Goal: Task Accomplishment & Management: Manage account settings

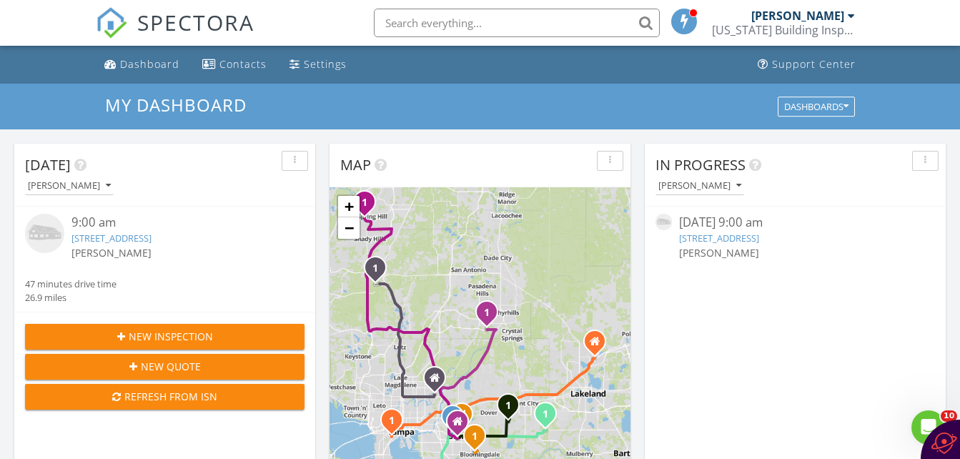
click at [143, 240] on link "[STREET_ADDRESS]" at bounding box center [112, 238] width 80 height 13
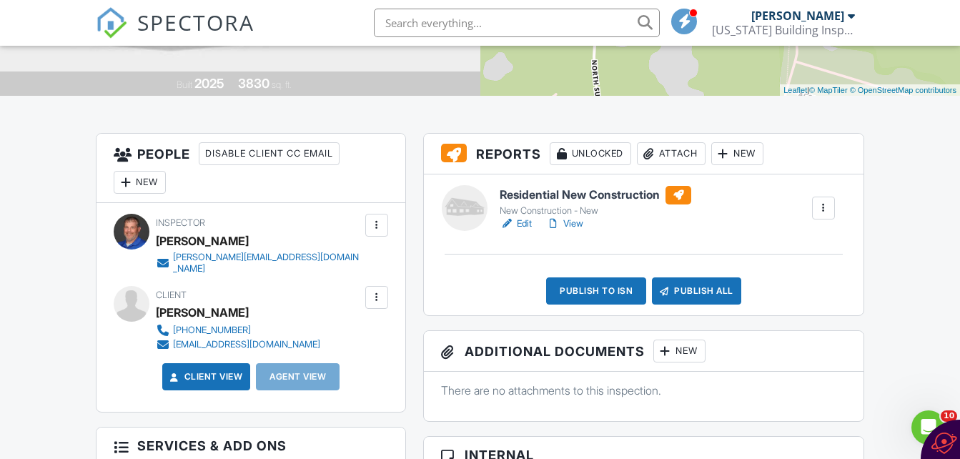
click at [530, 220] on link "Edit" at bounding box center [516, 224] width 32 height 14
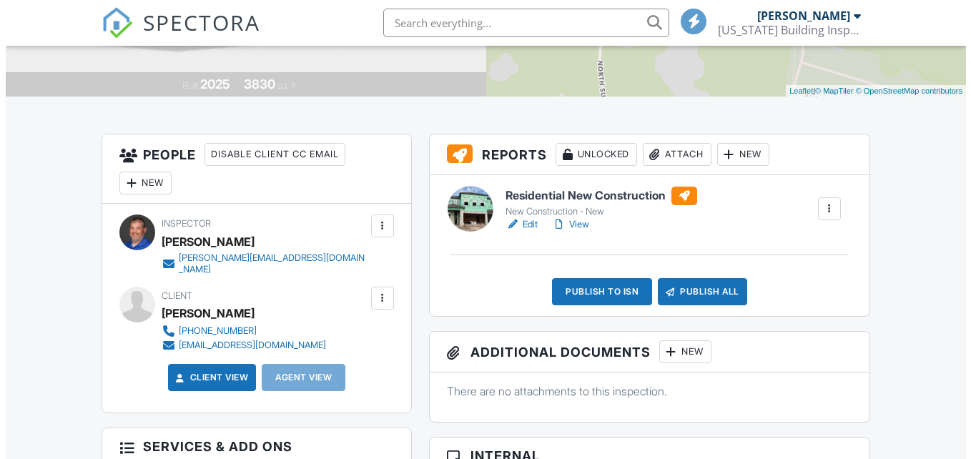
scroll to position [286, 0]
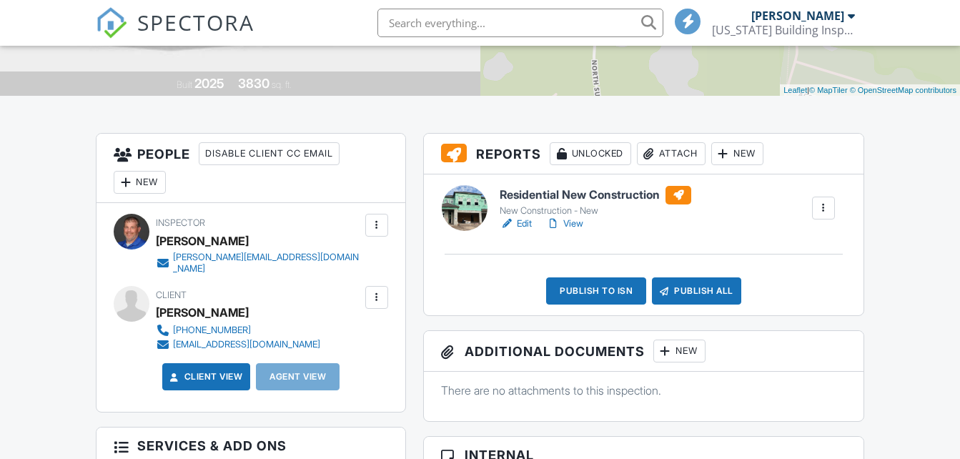
click at [634, 294] on div "Publish to ISN" at bounding box center [596, 290] width 100 height 27
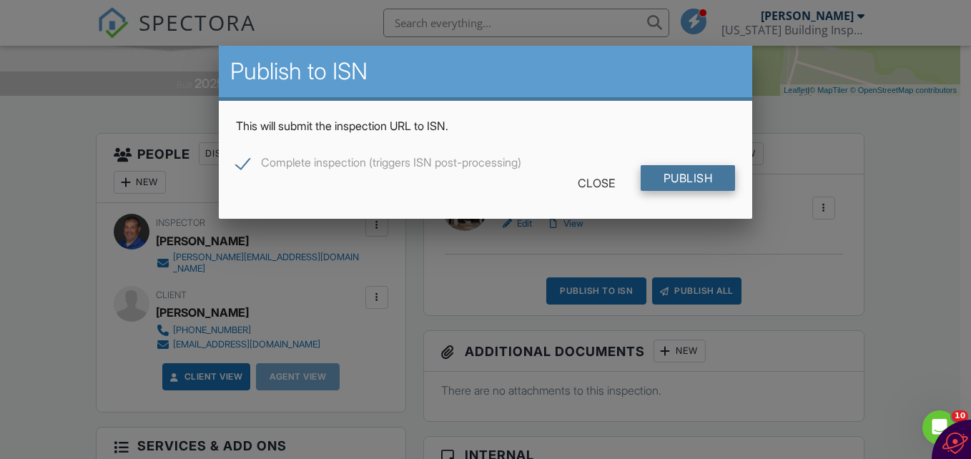
scroll to position [0, 0]
click at [688, 183] on input "Publish" at bounding box center [688, 178] width 95 height 26
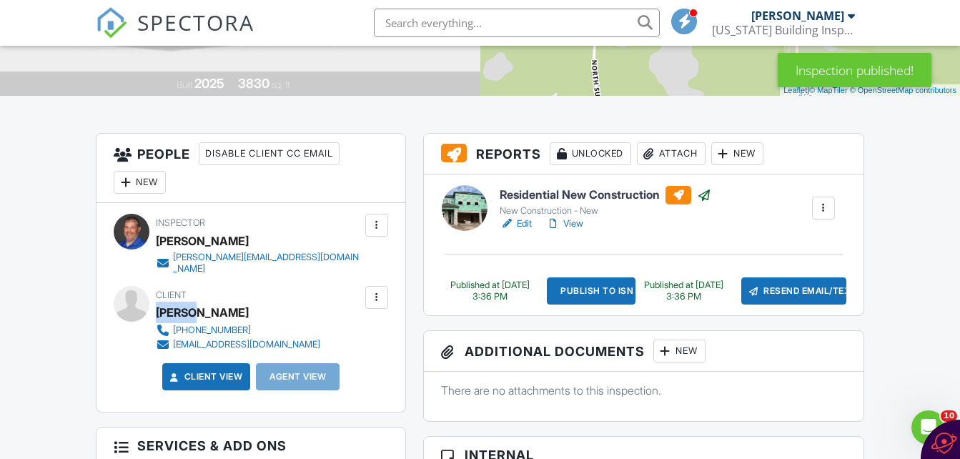
drag, startPoint x: 188, startPoint y: 307, endPoint x: 158, endPoint y: 310, distance: 30.2
click at [158, 310] on div "[PERSON_NAME]" at bounding box center [202, 312] width 93 height 21
copy div "[PERSON_NAME]"
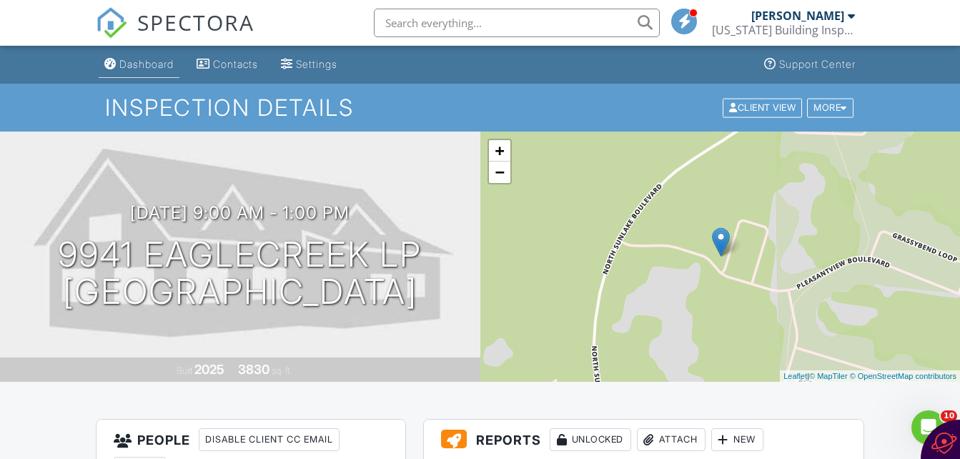
click at [141, 67] on div "Dashboard" at bounding box center [146, 64] width 54 height 12
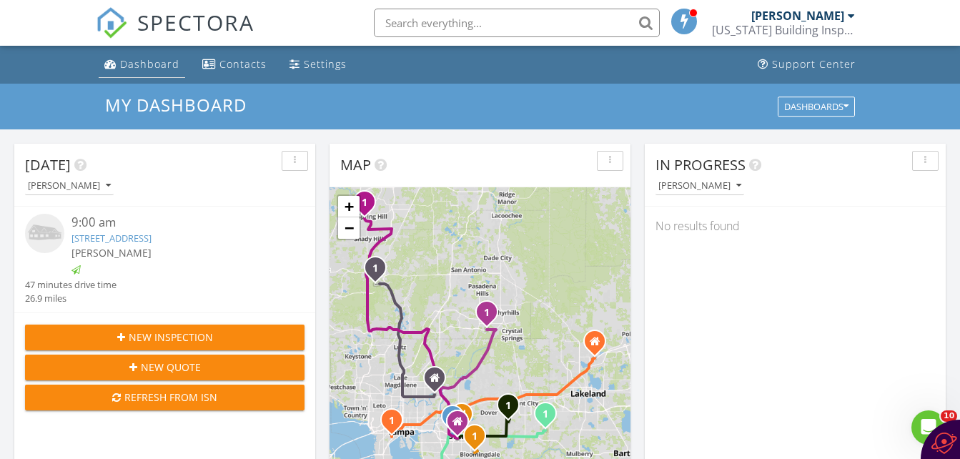
click at [142, 64] on div "Dashboard" at bounding box center [149, 64] width 59 height 14
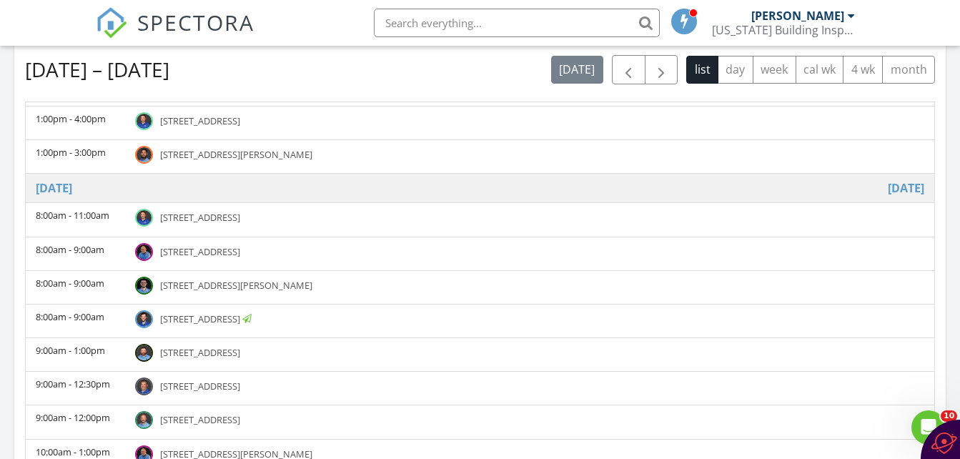
scroll to position [286, 0]
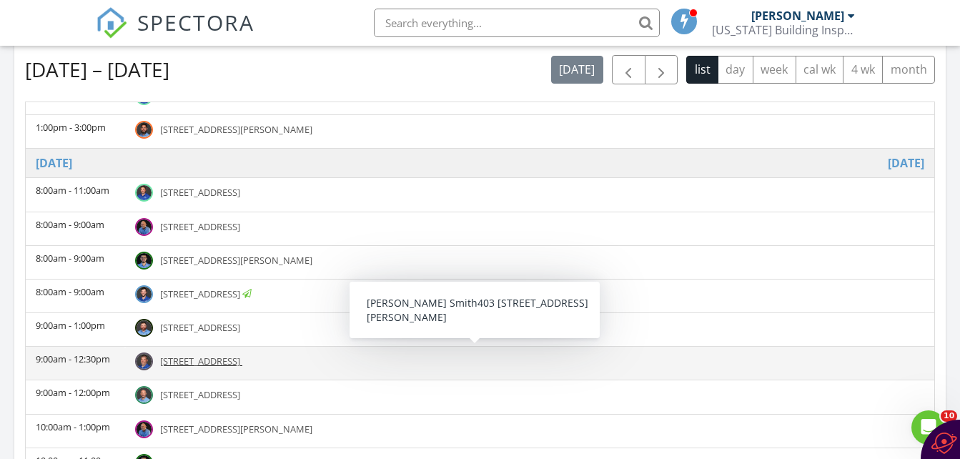
click at [240, 364] on span "403 Montrose Ave, Temple Terrace 33617" at bounding box center [200, 361] width 80 height 13
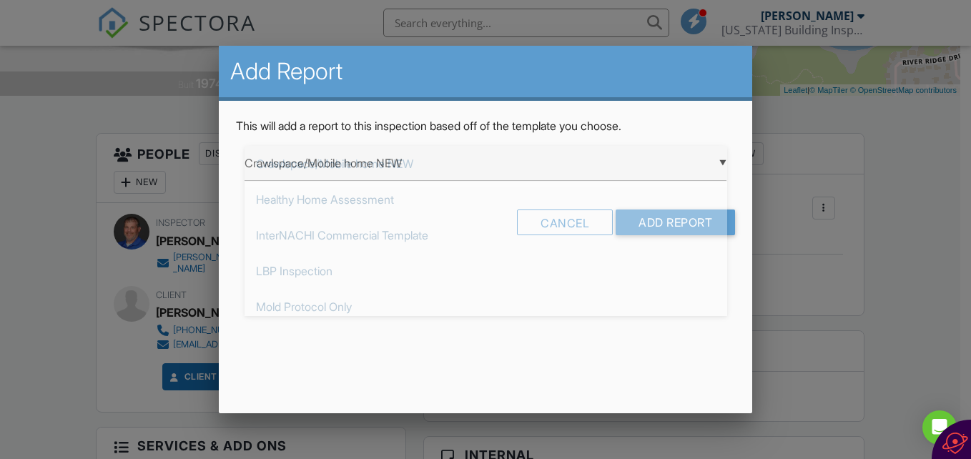
click at [721, 162] on div "▼ Crawlspace/Mobile home NEW Crawlspace/Mobile home NEW Healthy Home Assessment…" at bounding box center [486, 163] width 483 height 35
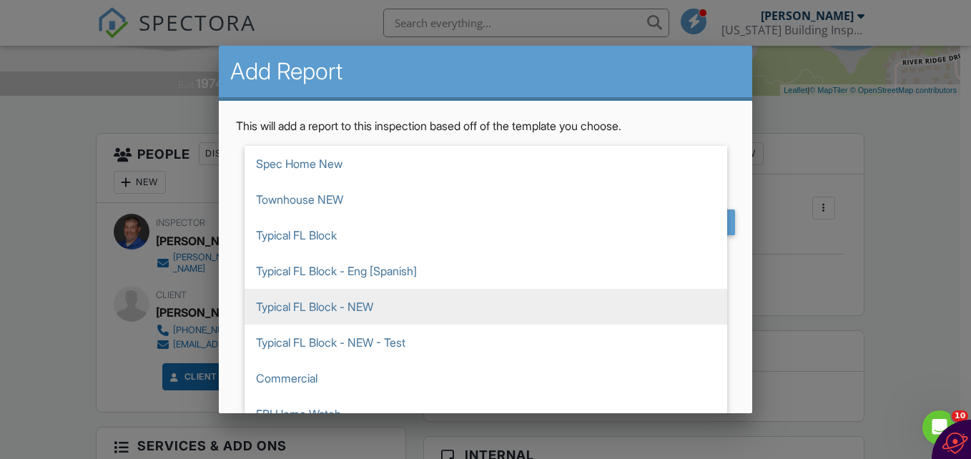
scroll to position [572, 0]
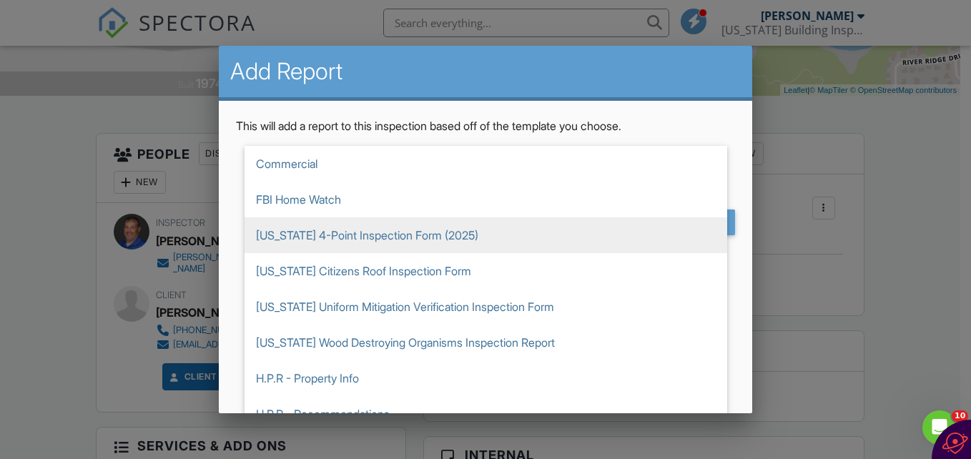
click at [557, 247] on span "[US_STATE] 4-Point Inspection Form (2025)" at bounding box center [486, 235] width 483 height 36
type input "[US_STATE] 4-Point Inspection Form (2025)"
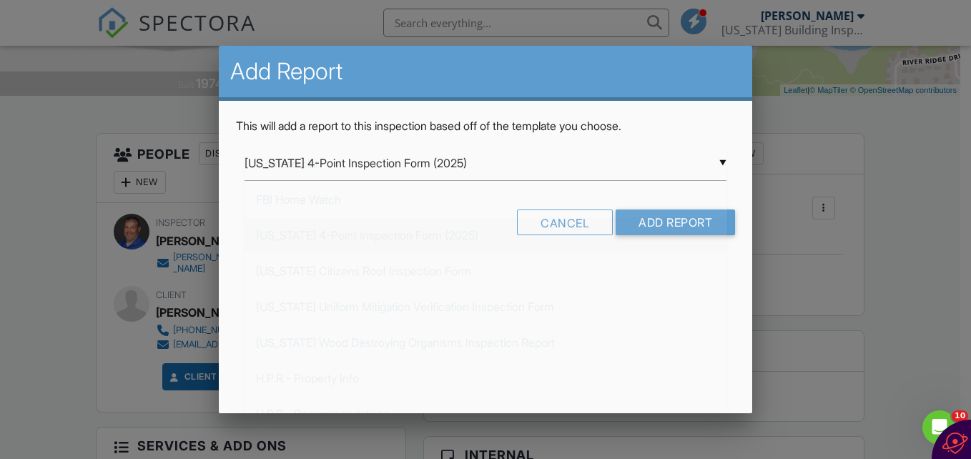
scroll to position [644, 0]
click at [655, 227] on input "Add Report" at bounding box center [675, 223] width 119 height 26
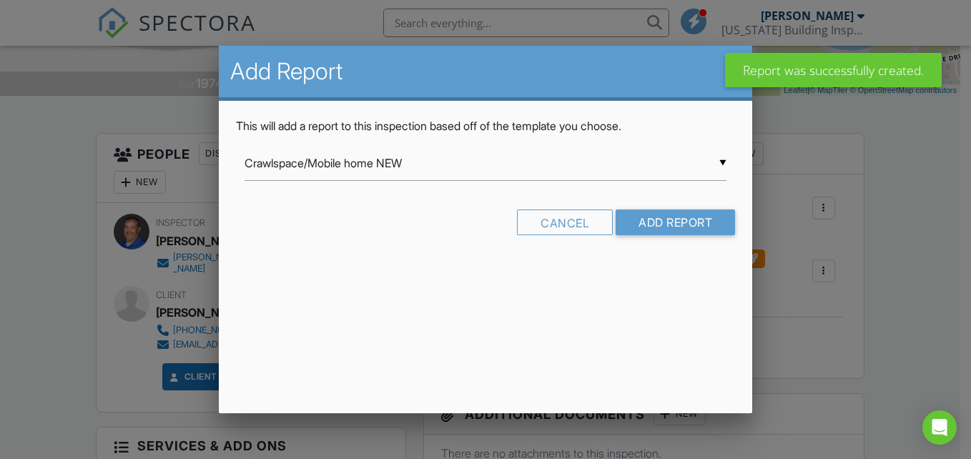
click at [722, 161] on input "Crawlspace/Mobile home NEW" at bounding box center [486, 163] width 483 height 35
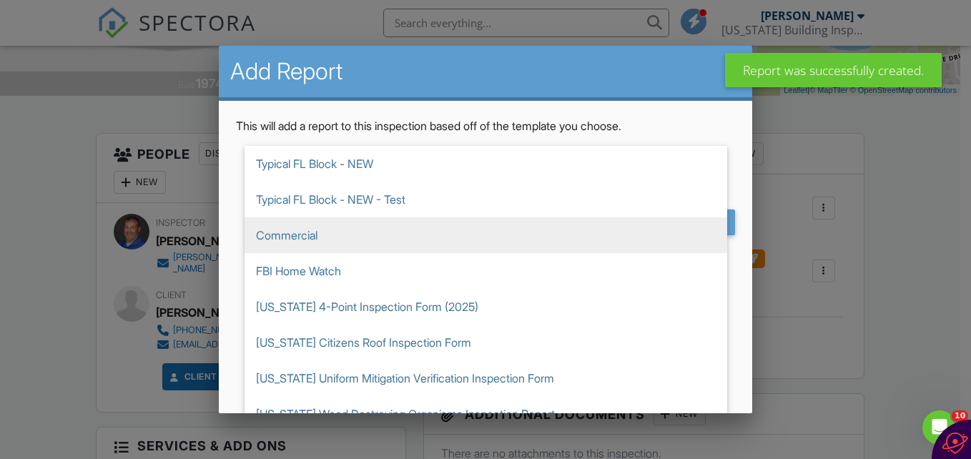
scroll to position [572, 0]
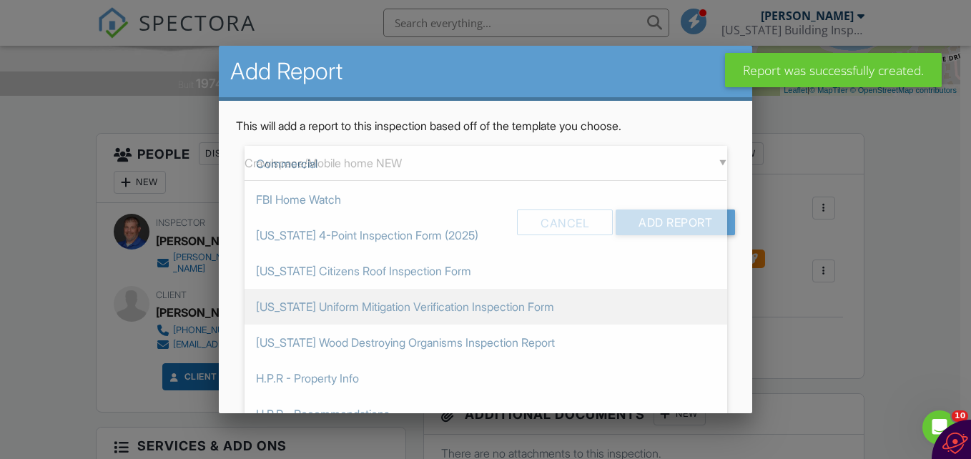
click at [614, 294] on span "[US_STATE] Uniform Mitigation Verification Inspection Form" at bounding box center [486, 307] width 483 height 36
type input "[US_STATE] Uniform Mitigation Verification Inspection Form"
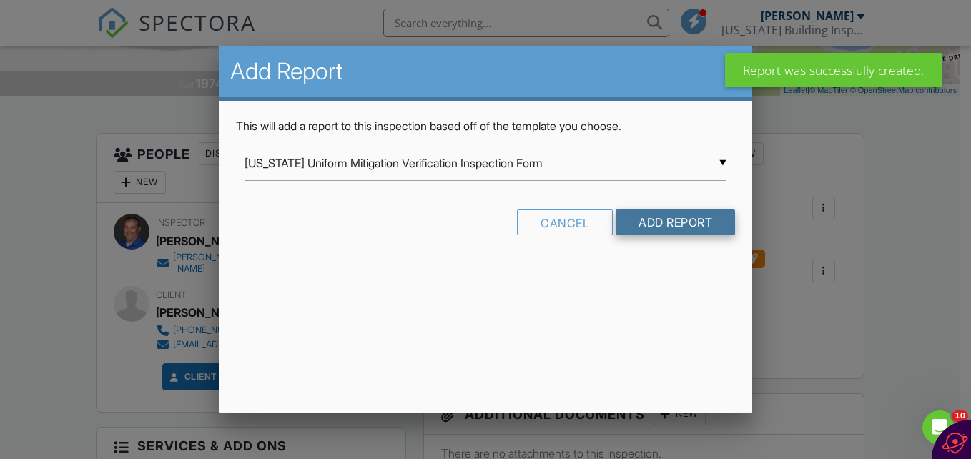
click at [676, 225] on input "Add Report" at bounding box center [675, 223] width 119 height 26
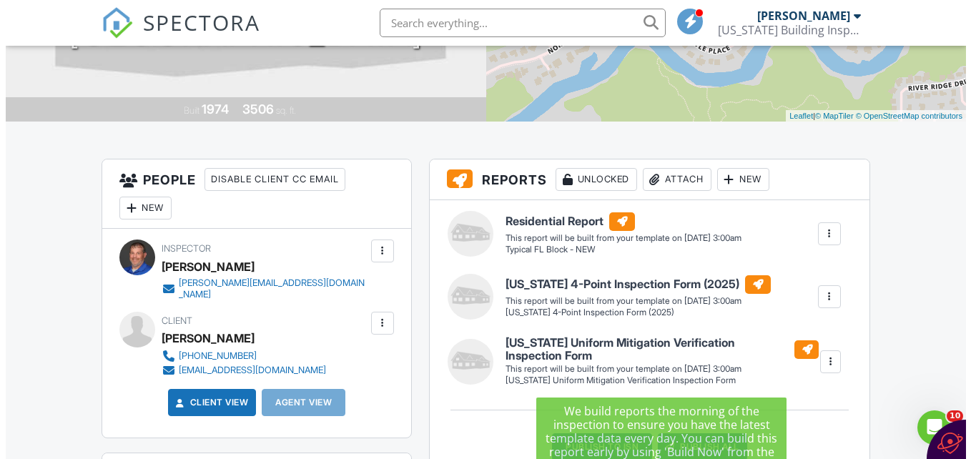
scroll to position [286, 0]
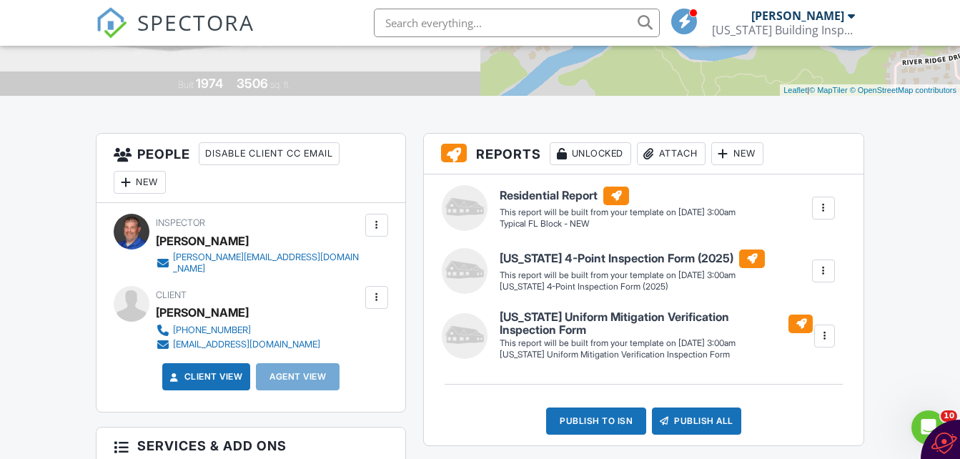
click at [745, 153] on div "New" at bounding box center [737, 153] width 52 height 23
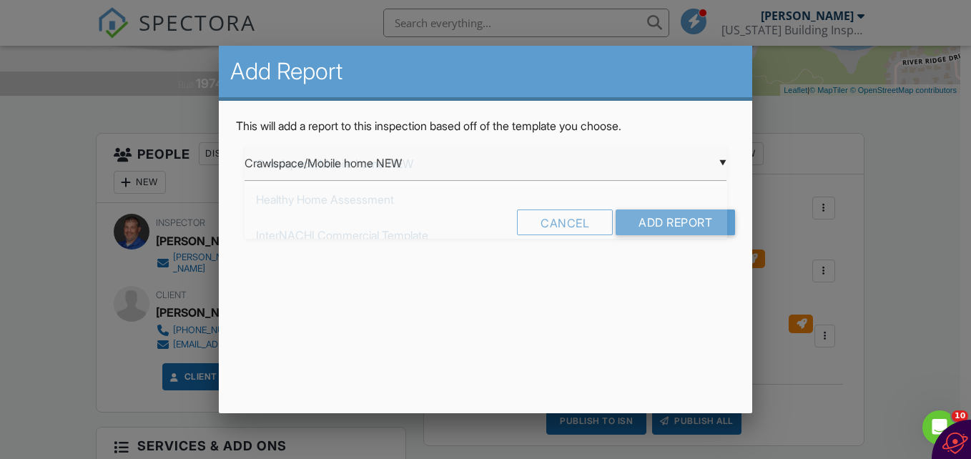
click at [721, 161] on div "▼ Crawlspace/Mobile home NEW Crawlspace/Mobile home NEW Healthy Home Assessment…" at bounding box center [486, 163] width 483 height 35
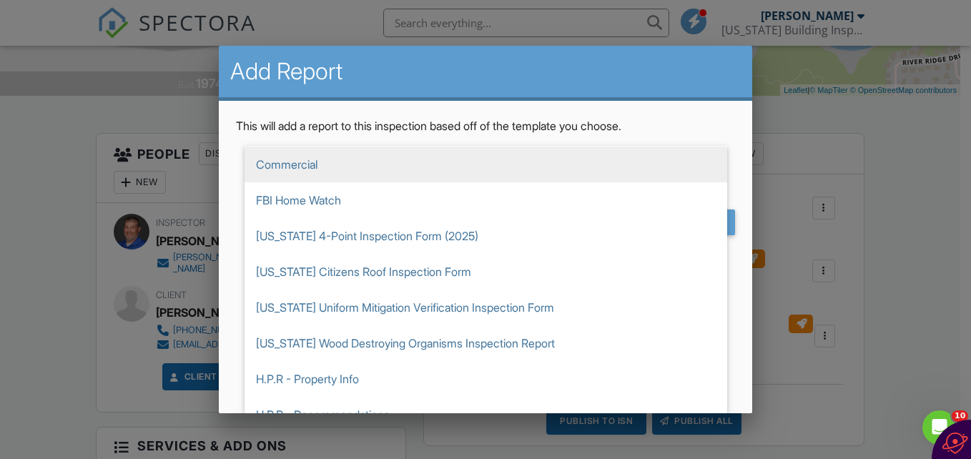
scroll to position [572, 0]
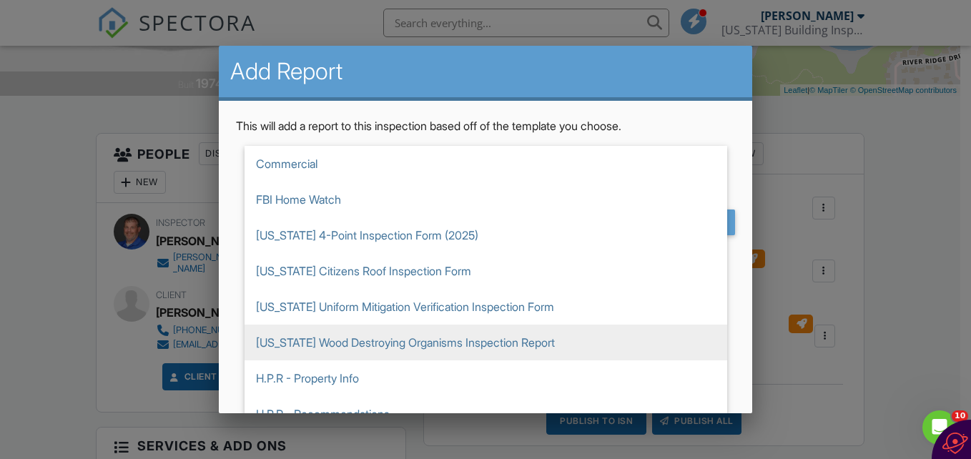
click at [412, 343] on span "[US_STATE] Wood Destroying Organisms Inspection Report" at bounding box center [486, 343] width 483 height 36
type input "[US_STATE] Wood Destroying Organisms Inspection Report"
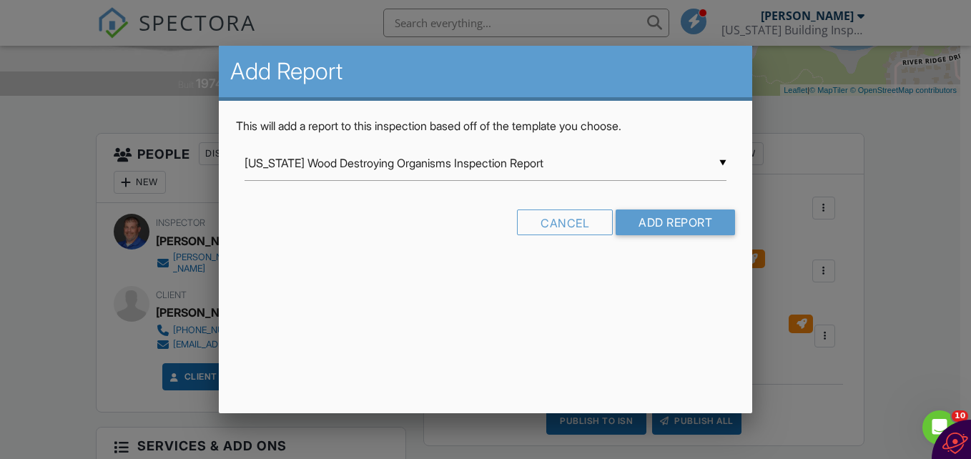
scroll to position [0, 0]
click at [626, 219] on input "Add Report" at bounding box center [675, 223] width 119 height 26
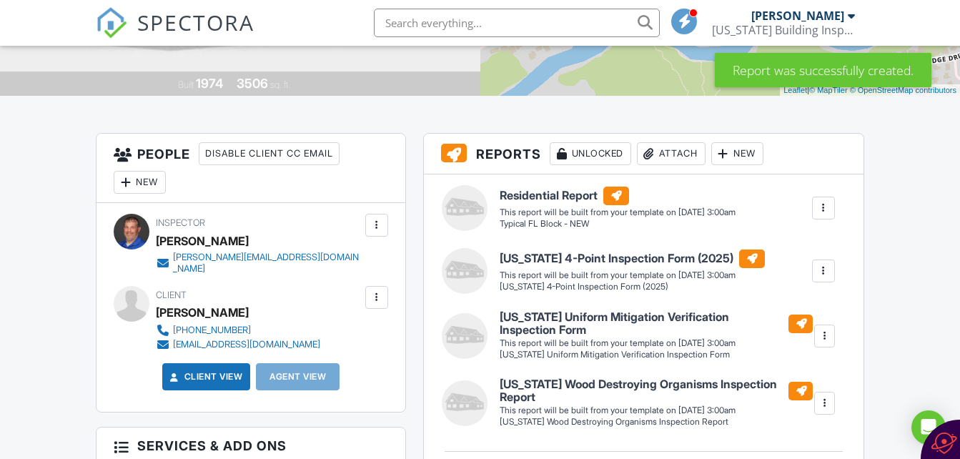
click at [819, 205] on div at bounding box center [824, 208] width 14 height 14
click at [792, 245] on div "Build Now" at bounding box center [794, 248] width 69 height 17
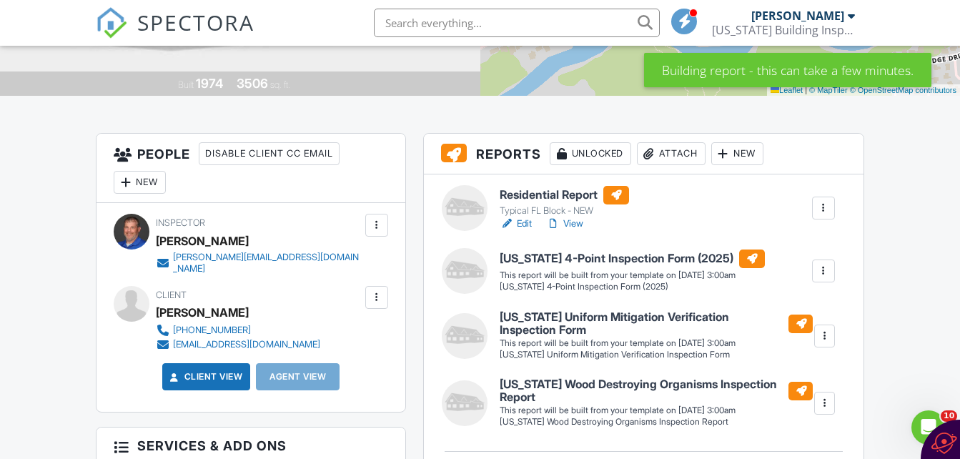
click at [521, 225] on link "Edit" at bounding box center [516, 224] width 32 height 14
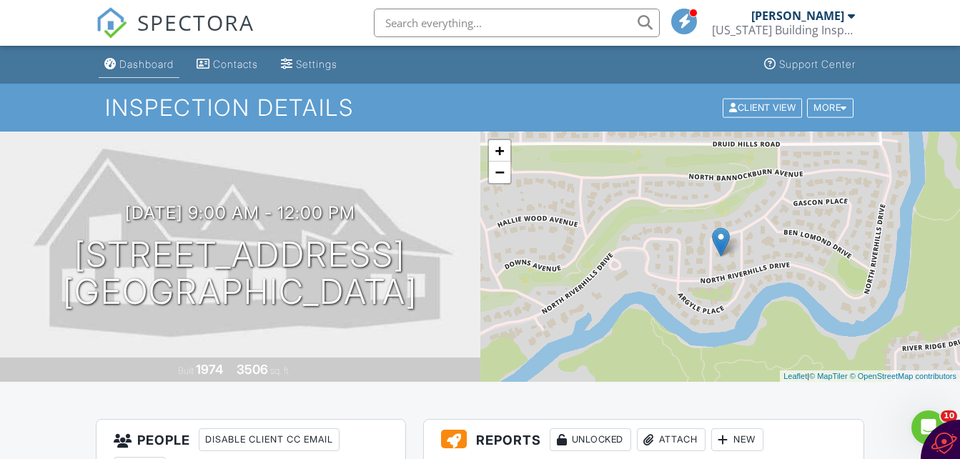
click at [157, 70] on link "Dashboard" at bounding box center [139, 64] width 81 height 26
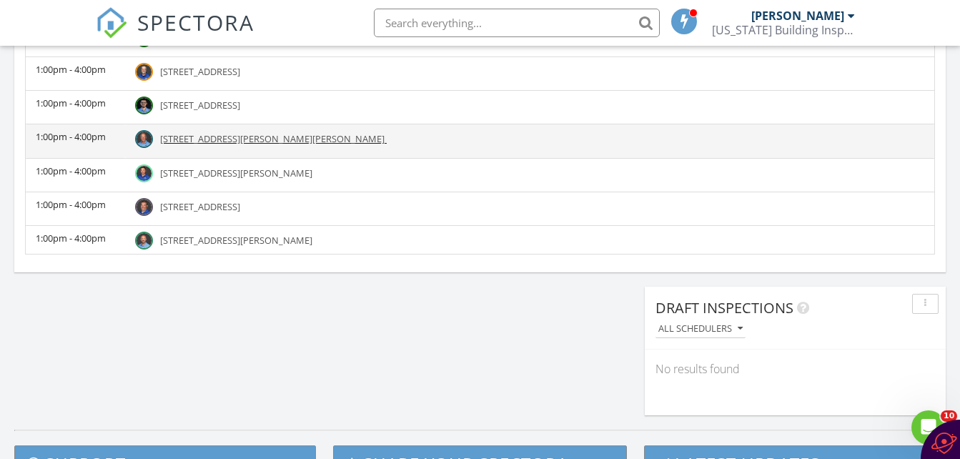
scroll to position [286, 0]
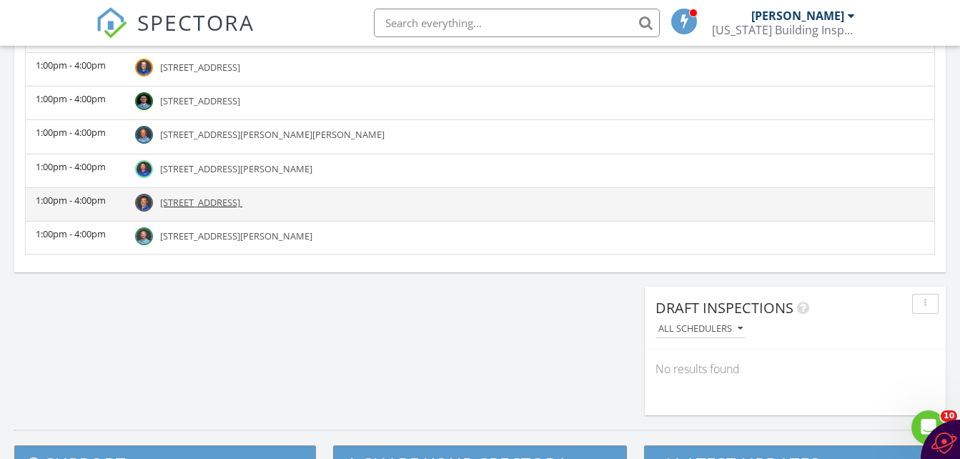
click at [240, 202] on span "[STREET_ADDRESS]" at bounding box center [200, 202] width 80 height 13
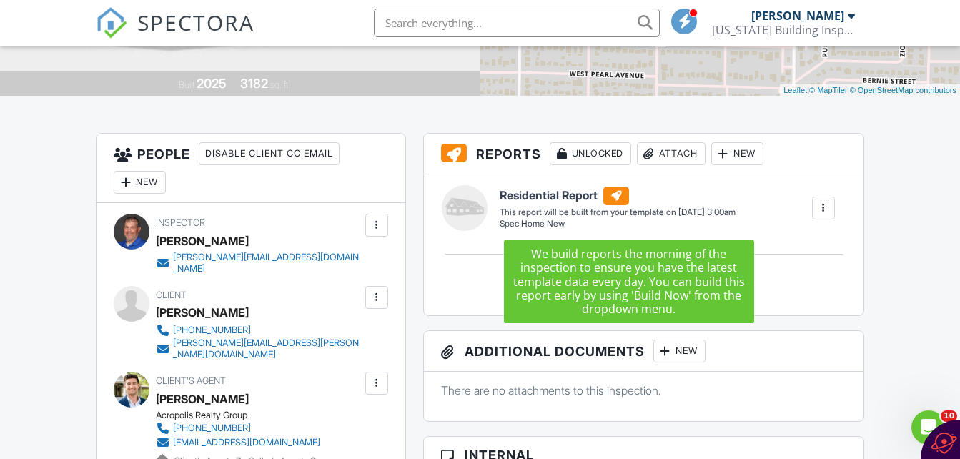
scroll to position [358, 0]
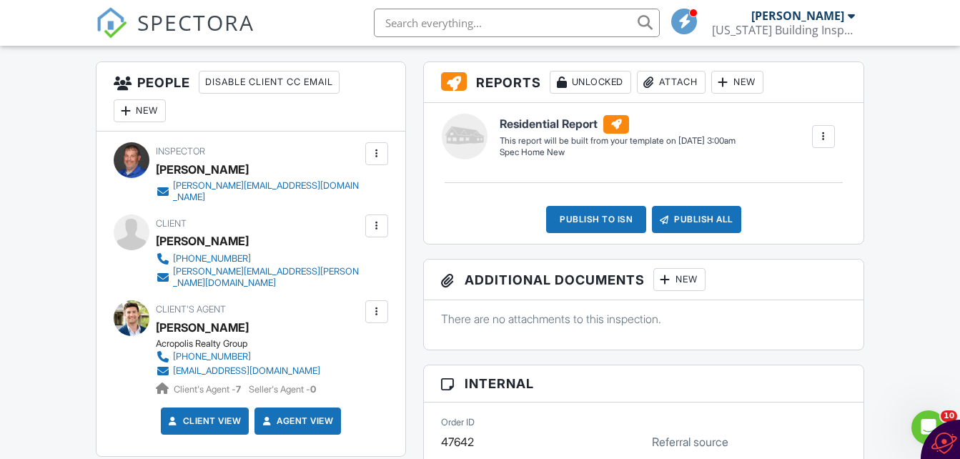
click at [388, 16] on input "text" at bounding box center [517, 23] width 286 height 29
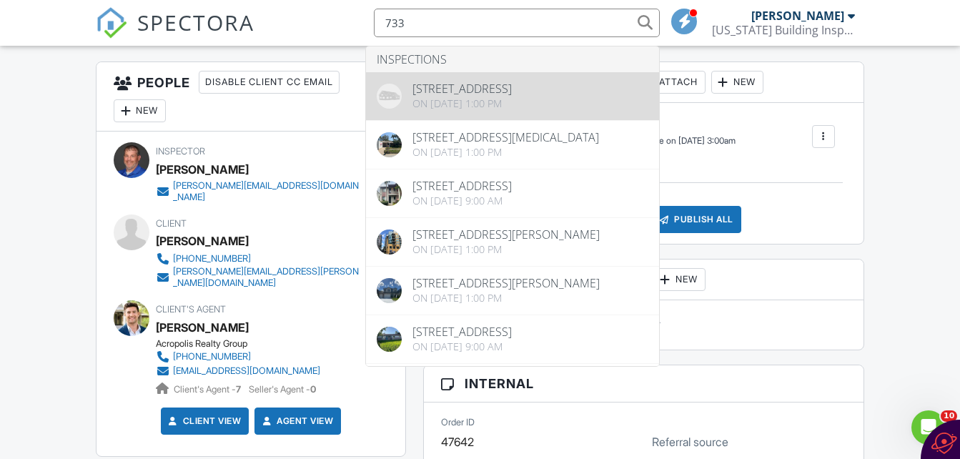
type input "733"
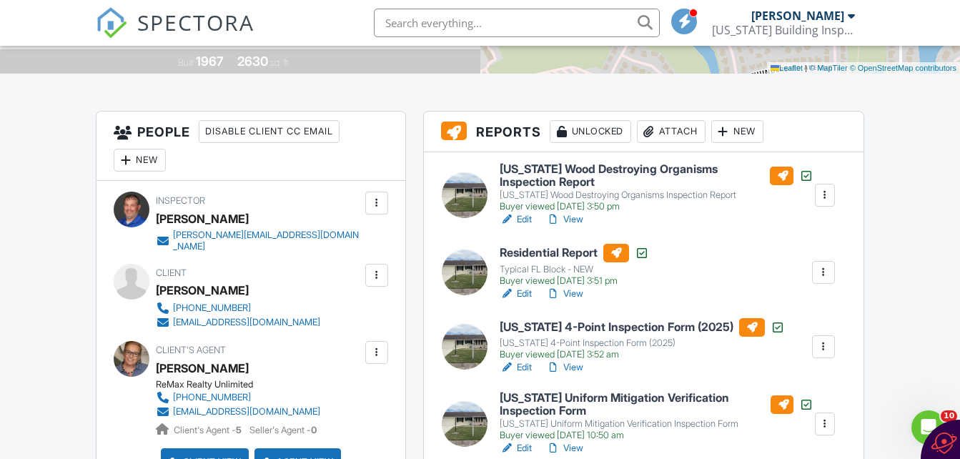
scroll to position [215, 0]
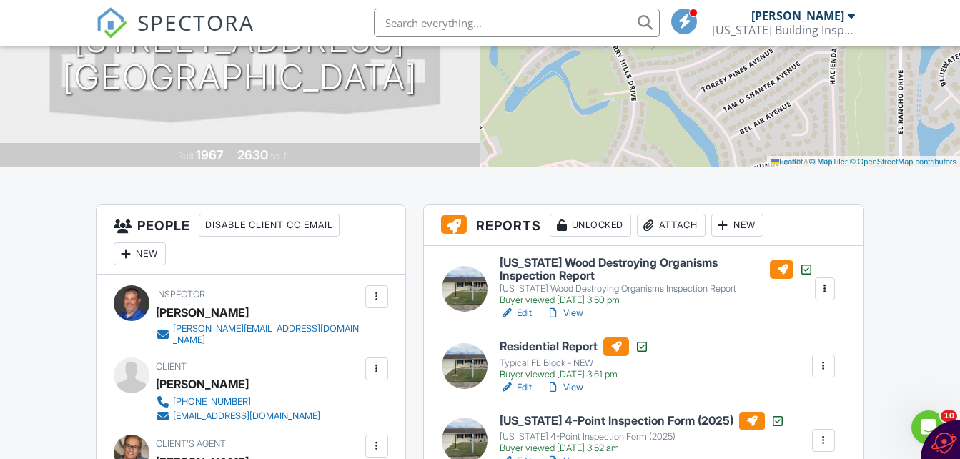
click at [486, 22] on input "text" at bounding box center [517, 23] width 286 height 29
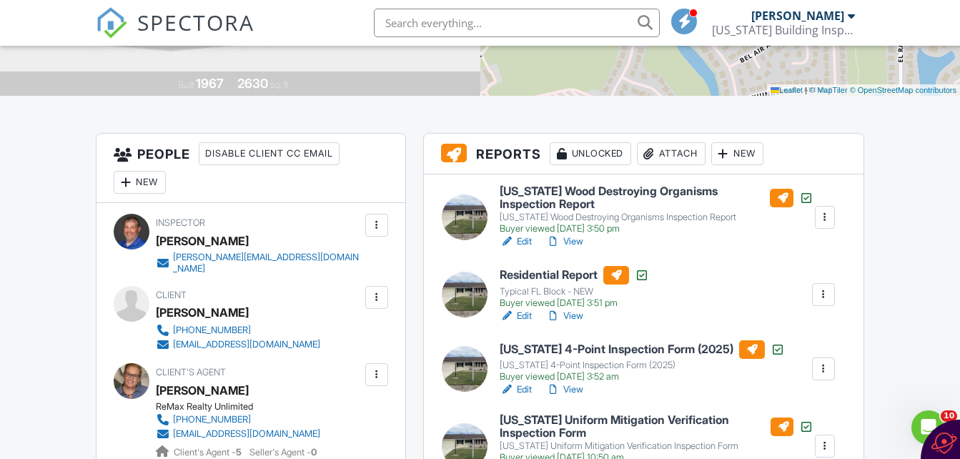
scroll to position [429, 0]
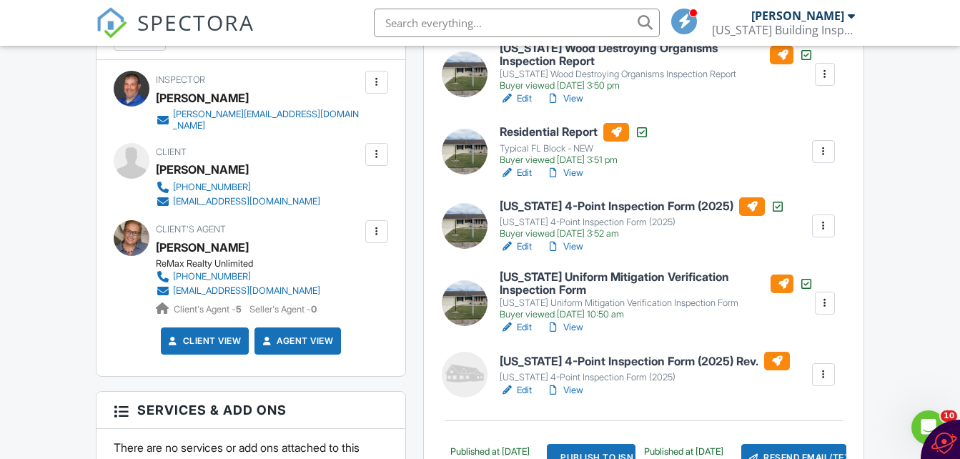
click at [529, 390] on link "Edit" at bounding box center [516, 390] width 32 height 14
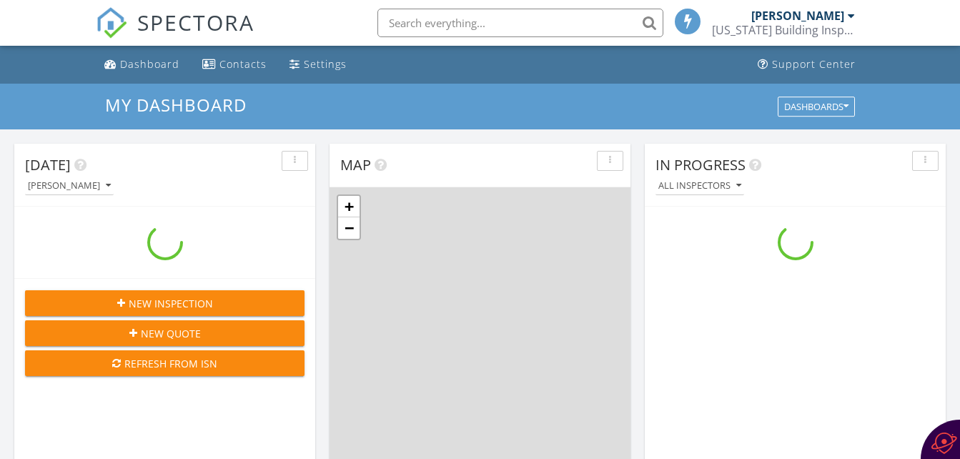
click at [434, 19] on input "text" at bounding box center [521, 23] width 286 height 29
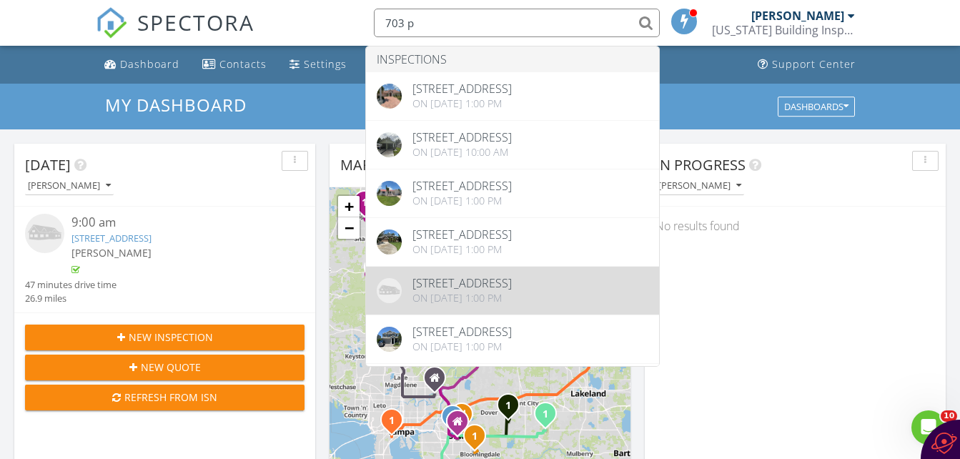
type input "703 p"
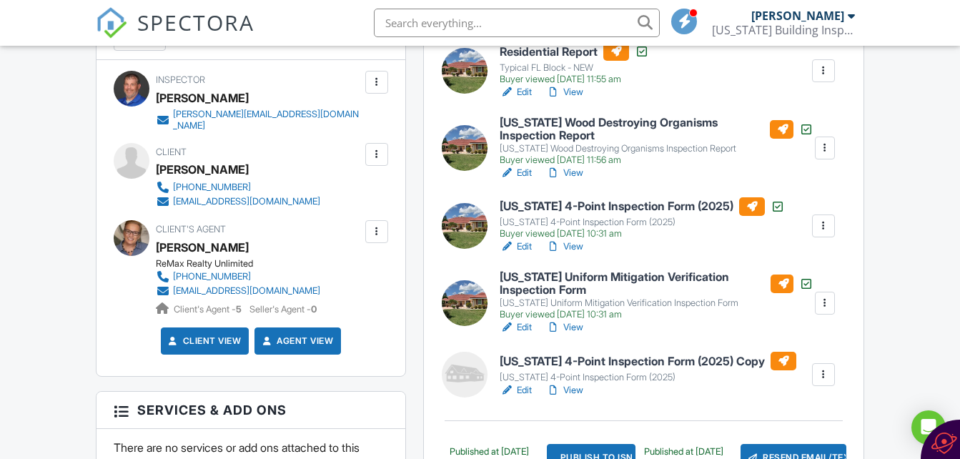
click at [522, 393] on link "Edit" at bounding box center [516, 390] width 32 height 14
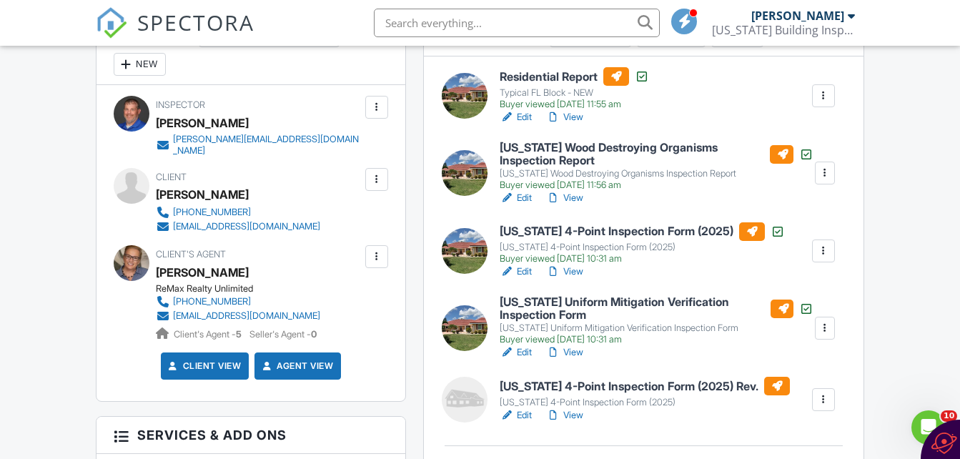
scroll to position [429, 0]
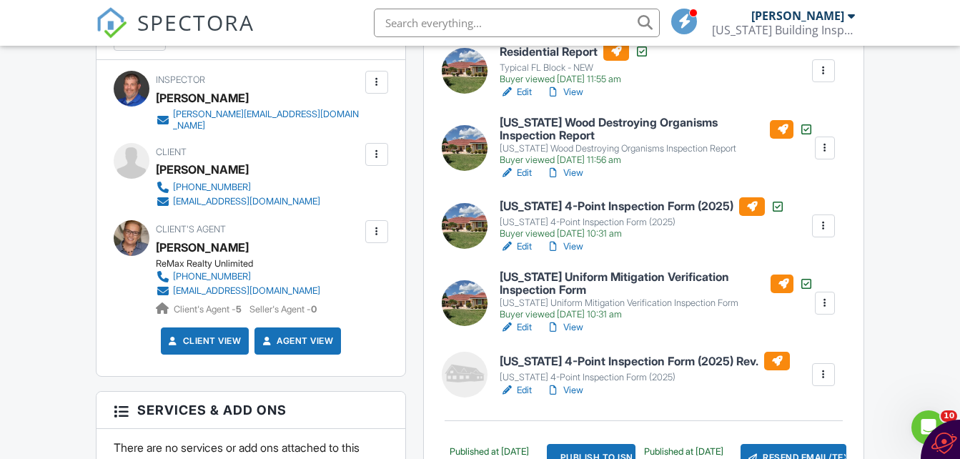
click at [526, 330] on link "Edit" at bounding box center [516, 327] width 32 height 14
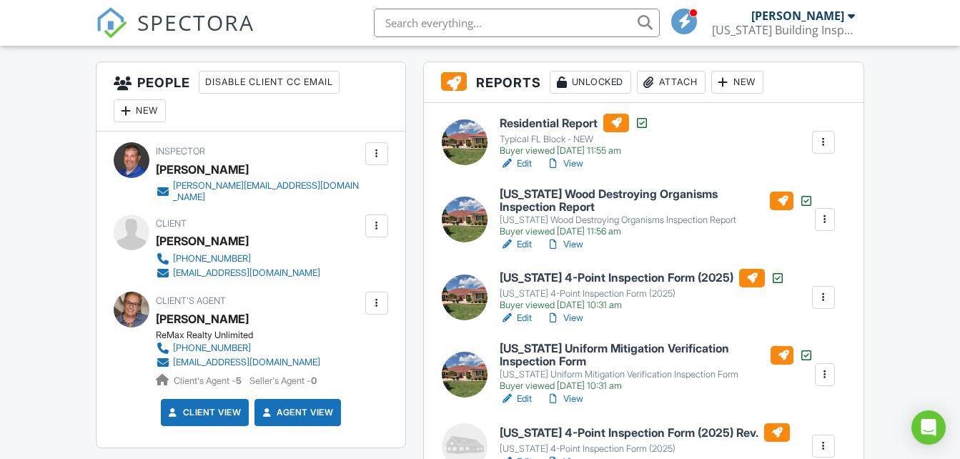
click at [527, 317] on link "Edit" at bounding box center [516, 318] width 32 height 14
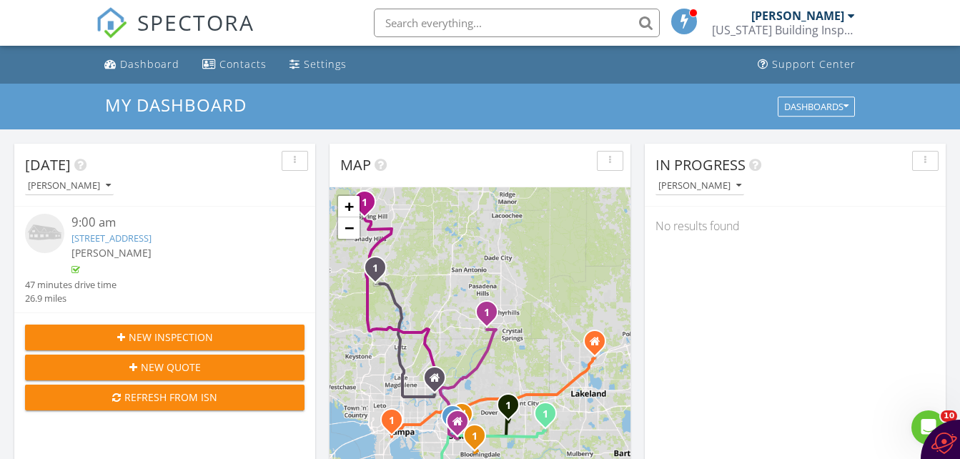
click at [445, 15] on input "text" at bounding box center [517, 23] width 286 height 29
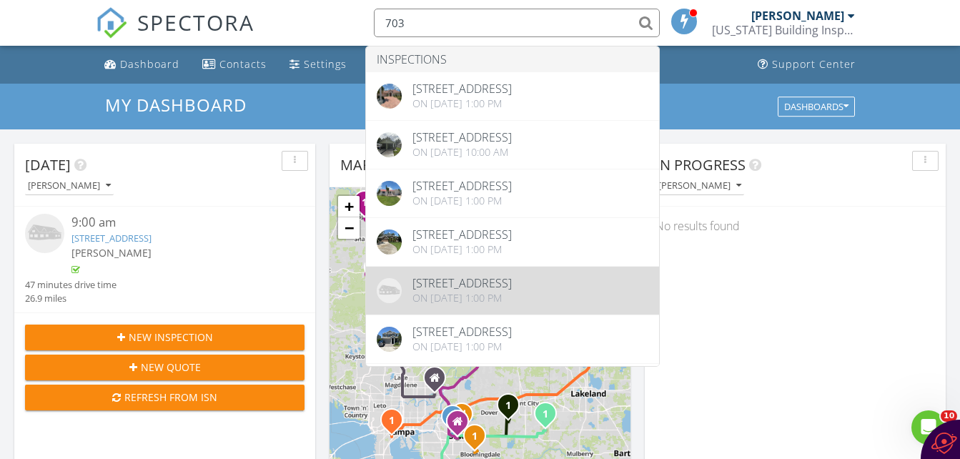
type input "703"
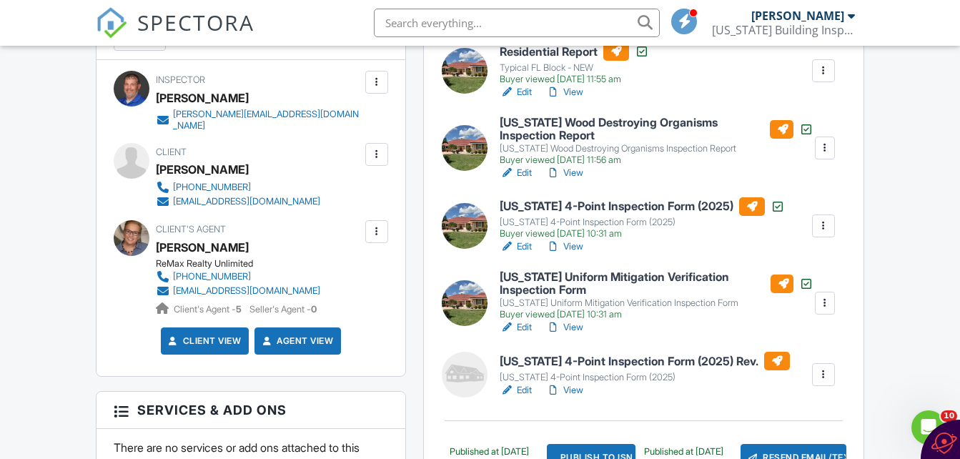
click at [522, 244] on link "Edit" at bounding box center [516, 247] width 32 height 14
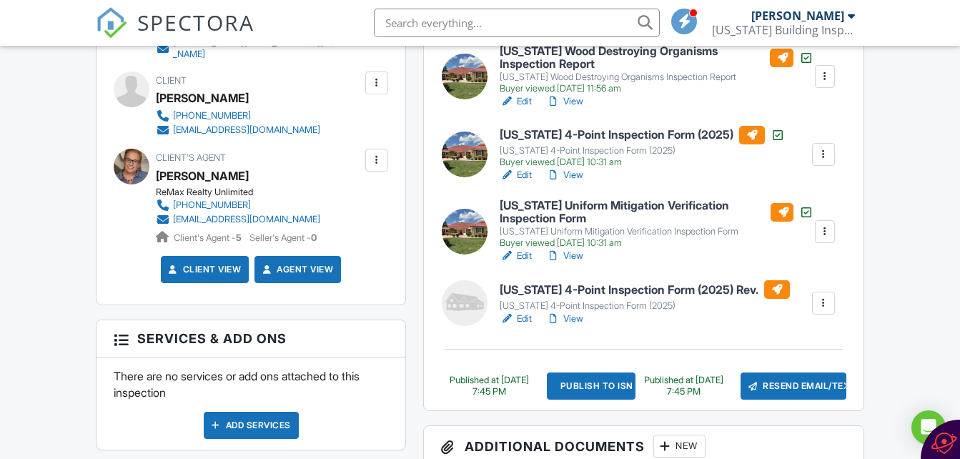
click at [528, 317] on link "Edit" at bounding box center [516, 319] width 32 height 14
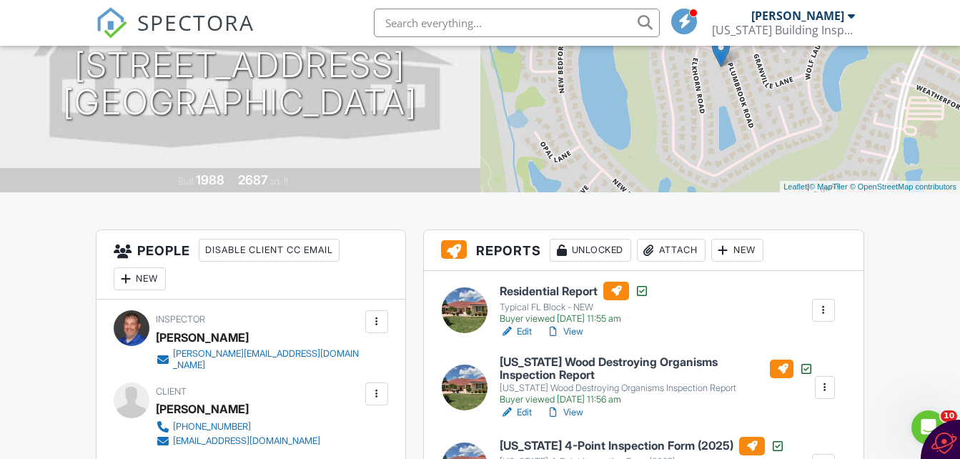
scroll to position [143, 0]
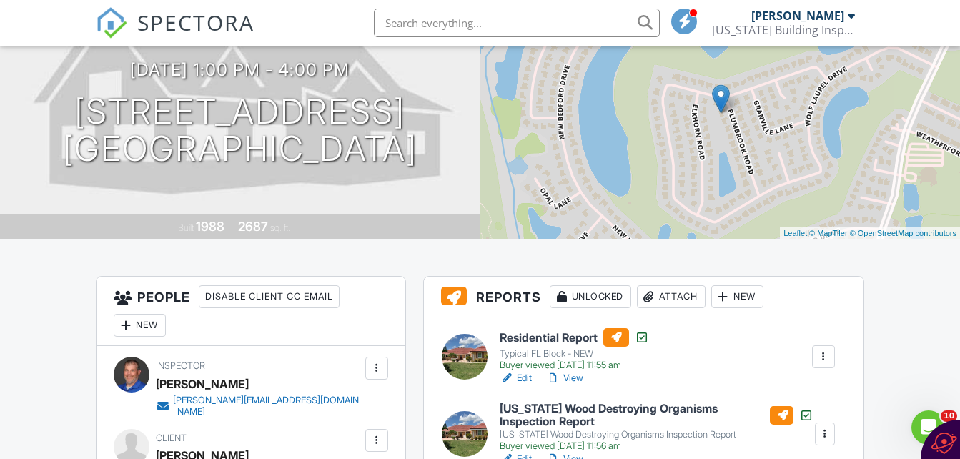
click at [524, 377] on link "Edit" at bounding box center [516, 378] width 32 height 14
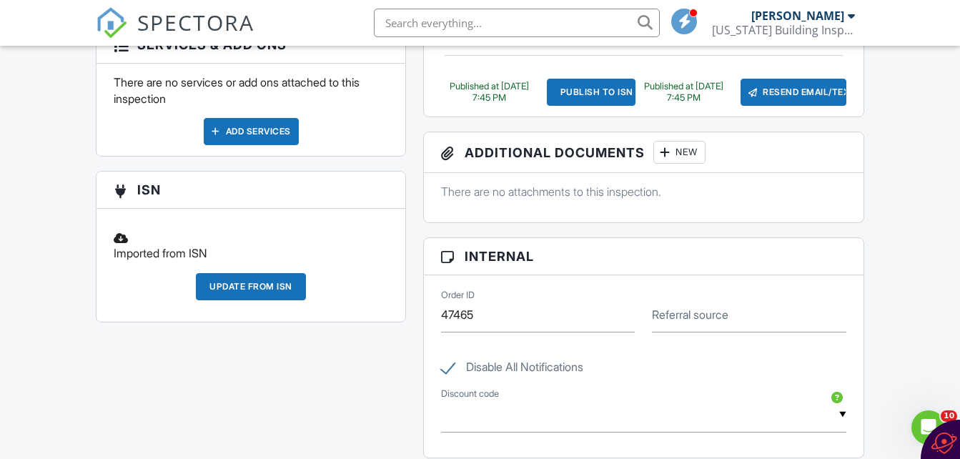
scroll to position [830, 0]
